Goal: Information Seeking & Learning: Learn about a topic

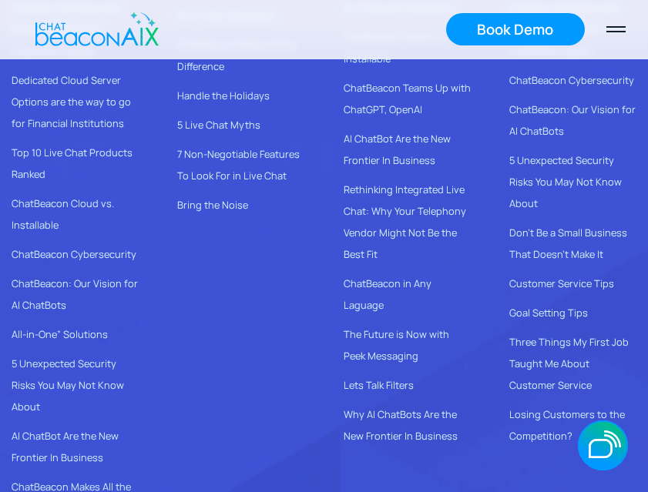
scroll to position [13075, 0]
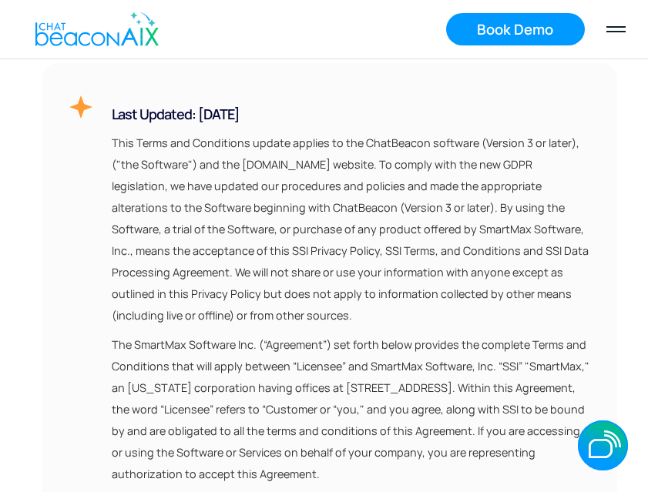
scroll to position [154, 0]
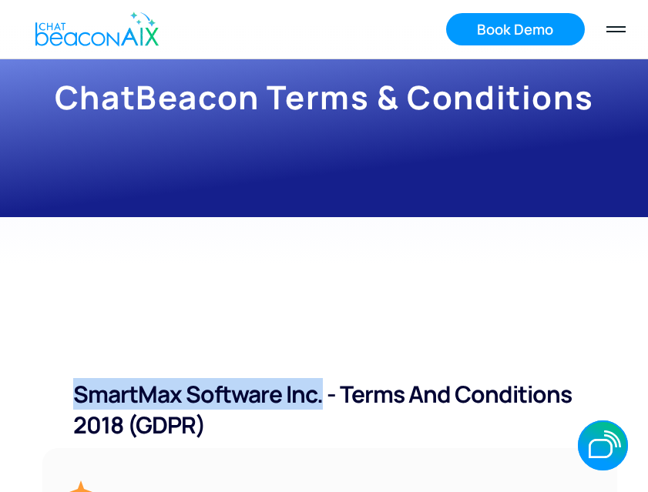
drag, startPoint x: 323, startPoint y: 391, endPoint x: 328, endPoint y: 103, distance: 288.0
copy h4 "SmartMax Software Inc."
